Goal: Find specific page/section: Find specific page/section

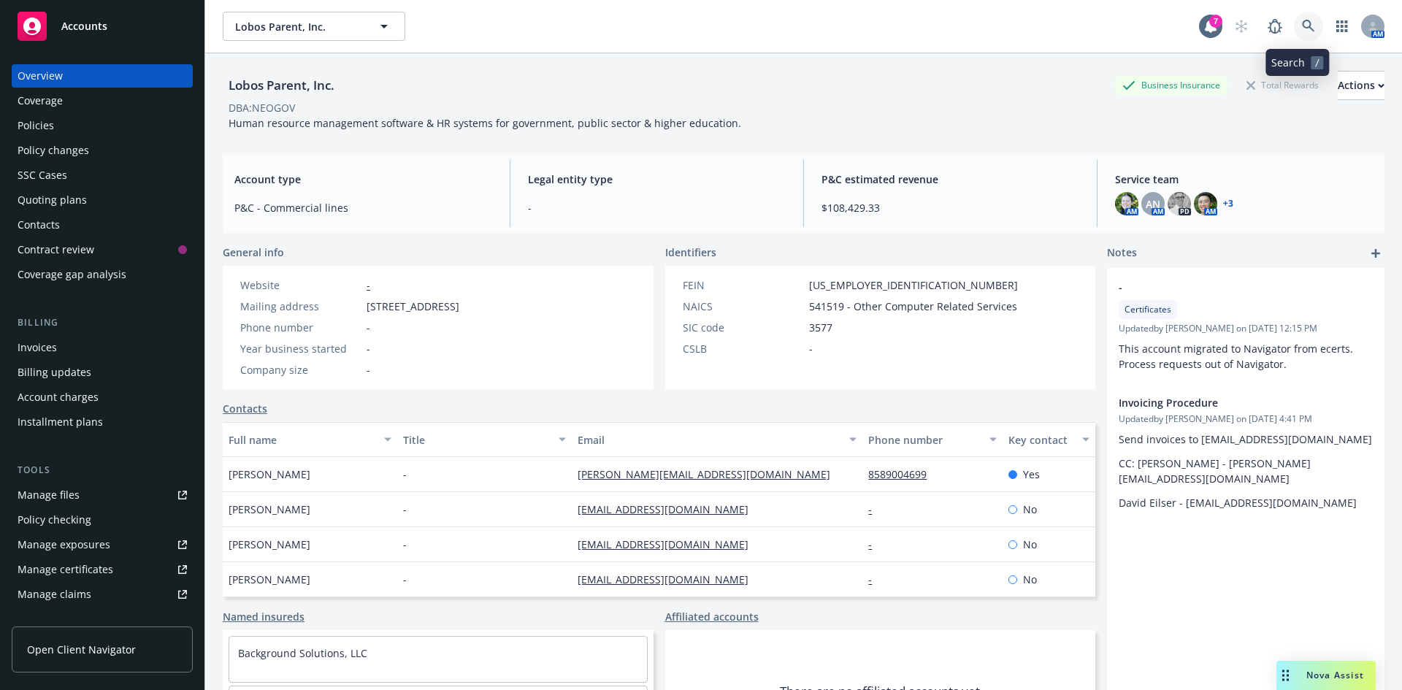
click at [1294, 31] on link at bounding box center [1308, 26] width 29 height 29
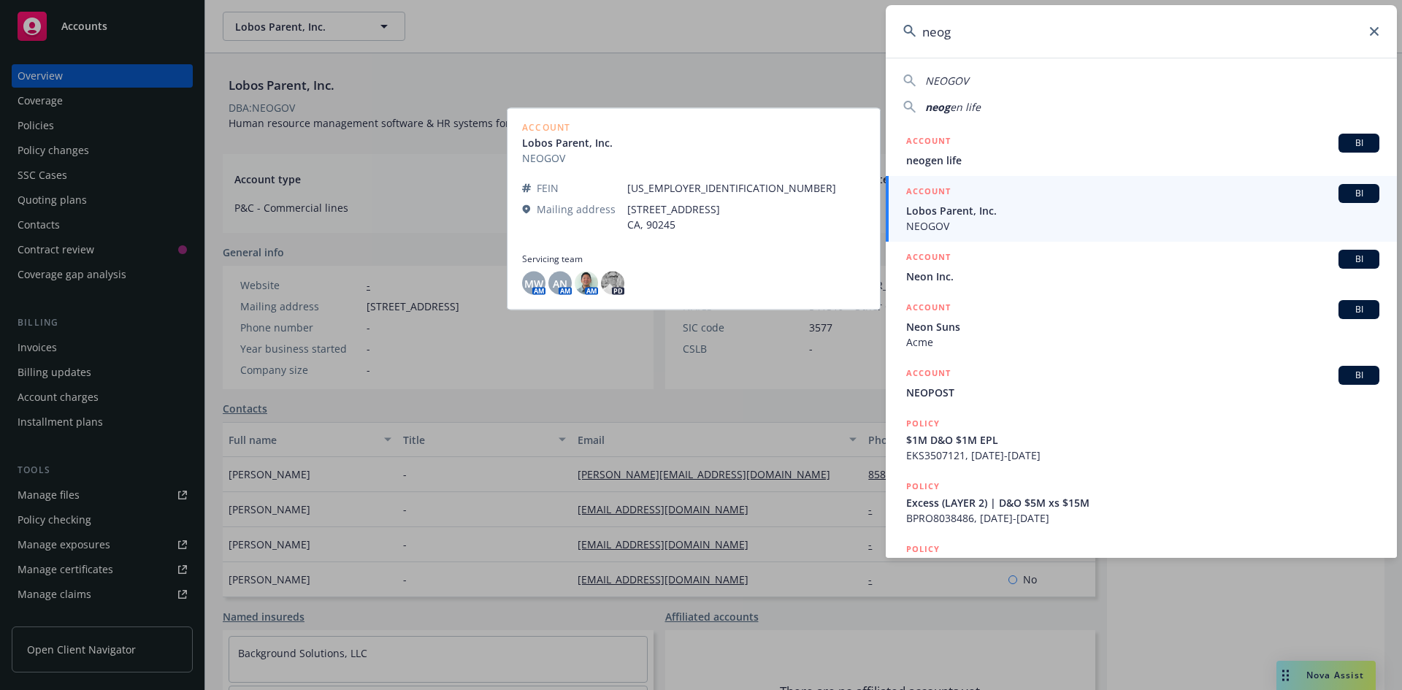
type input "neog"
click at [969, 210] on span "Lobos Parent, Inc." at bounding box center [1142, 210] width 473 height 15
